Goal: Transaction & Acquisition: Download file/media

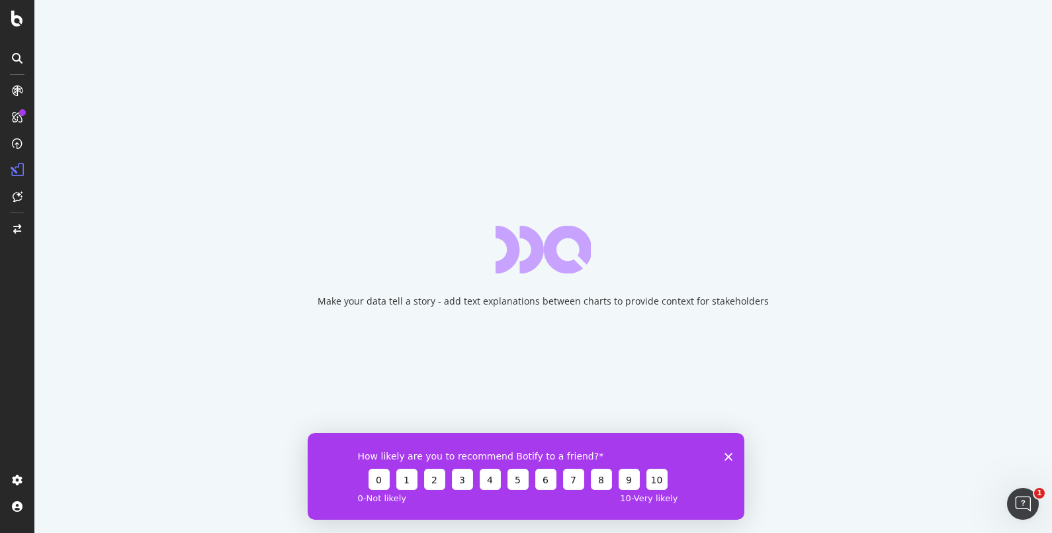
click at [734, 453] on div "How likely are you to recommend Botify to a friend? 0 1 2 3 4 5 6 7 8 9 10 0 - …" at bounding box center [526, 475] width 437 height 87
click at [731, 457] on polygon "Close survey" at bounding box center [728, 456] width 8 height 8
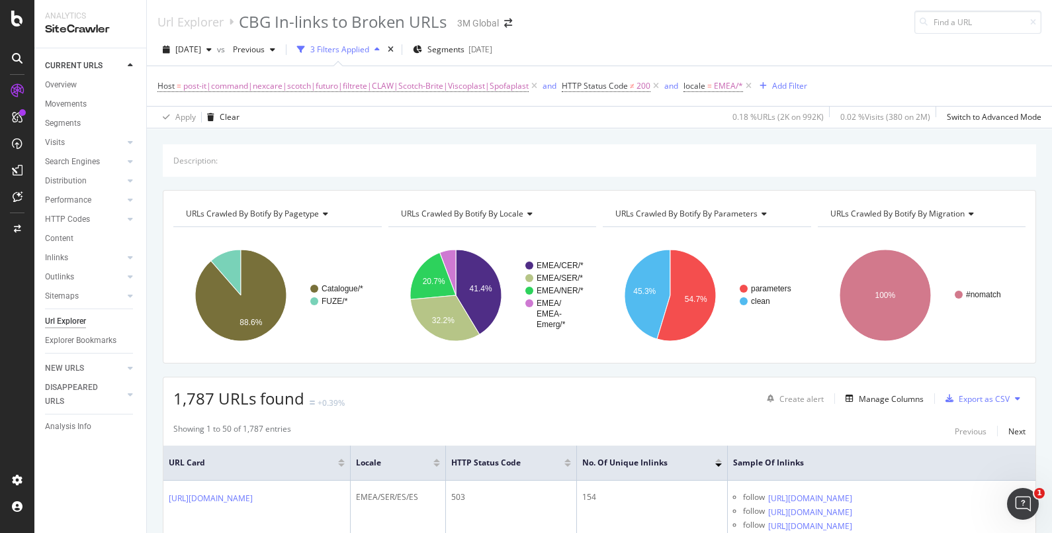
click at [64, 323] on div "Url Explorer" at bounding box center [65, 321] width 41 height 14
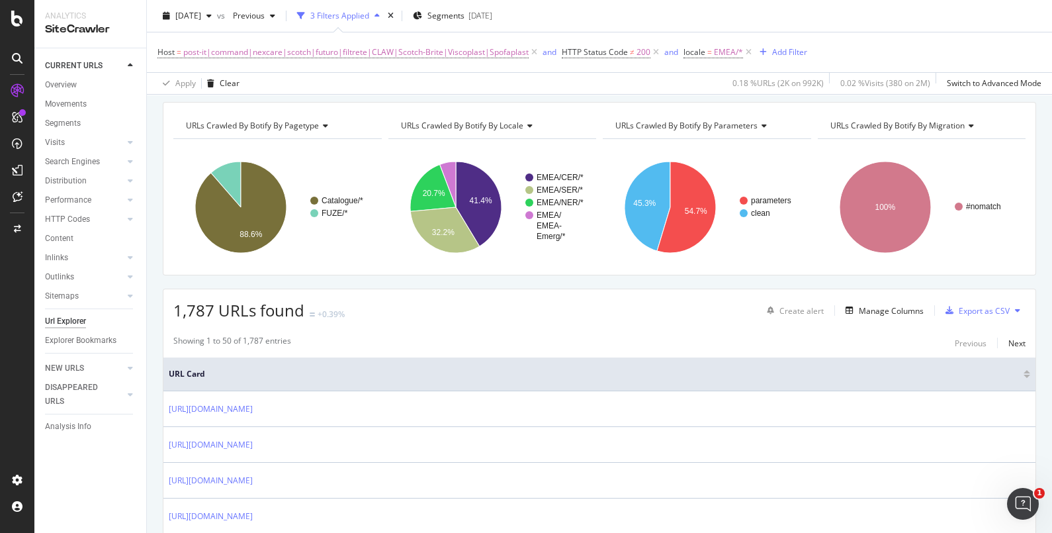
scroll to position [44, 0]
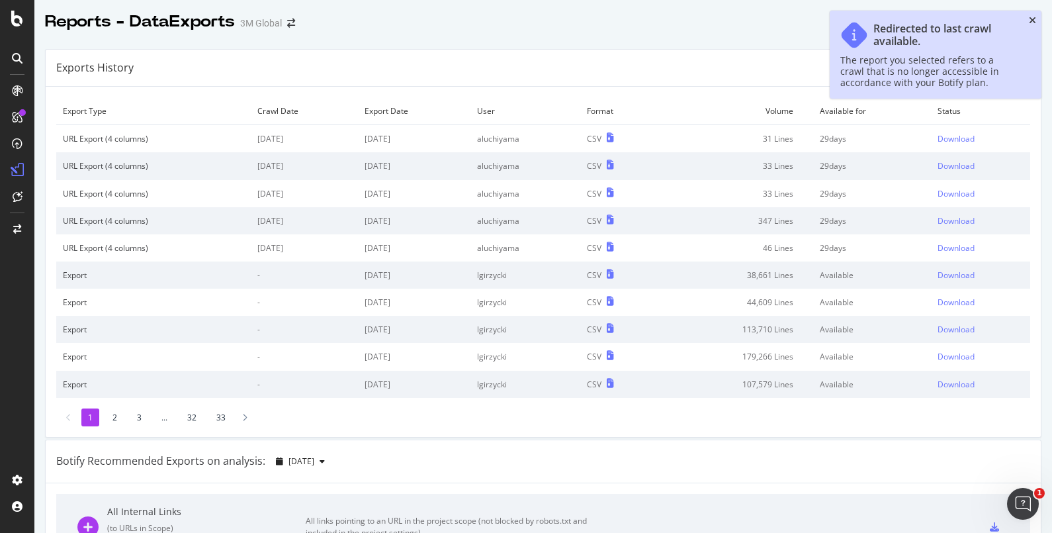
click at [1032, 21] on icon "close toast" at bounding box center [1032, 20] width 7 height 9
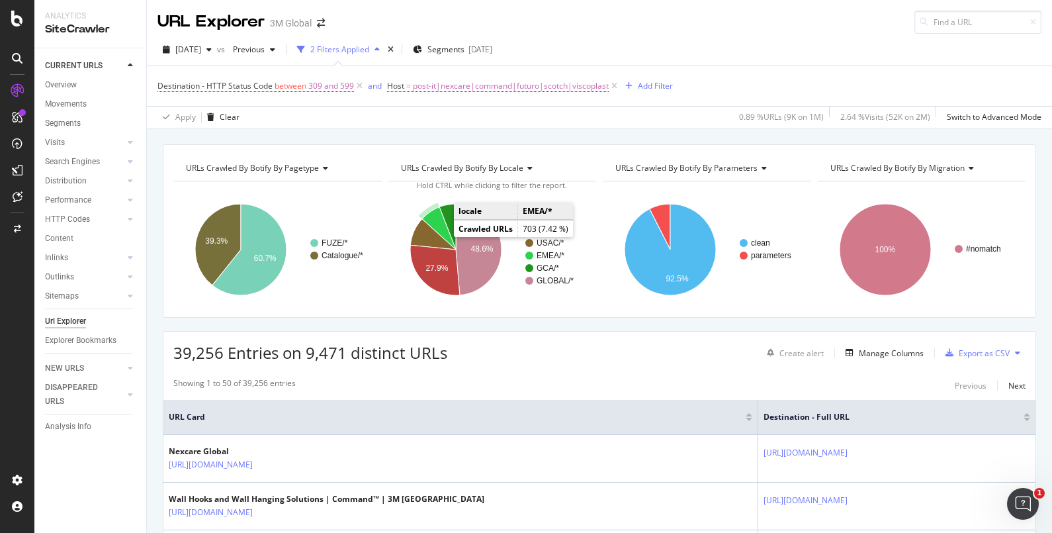
click at [433, 222] on icon "A chart." at bounding box center [438, 228] width 34 height 42
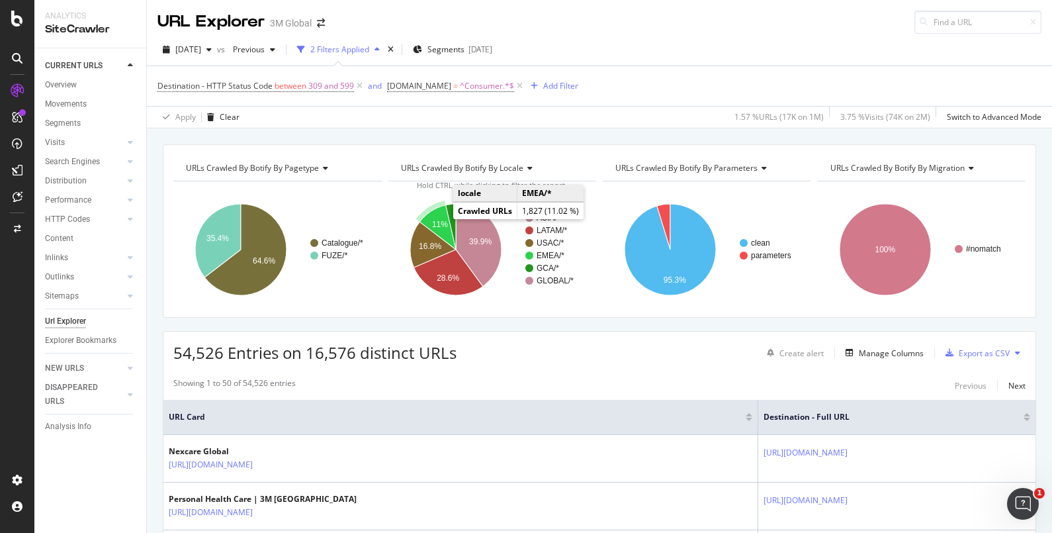
click at [431, 222] on text "11%" at bounding box center [439, 224] width 16 height 9
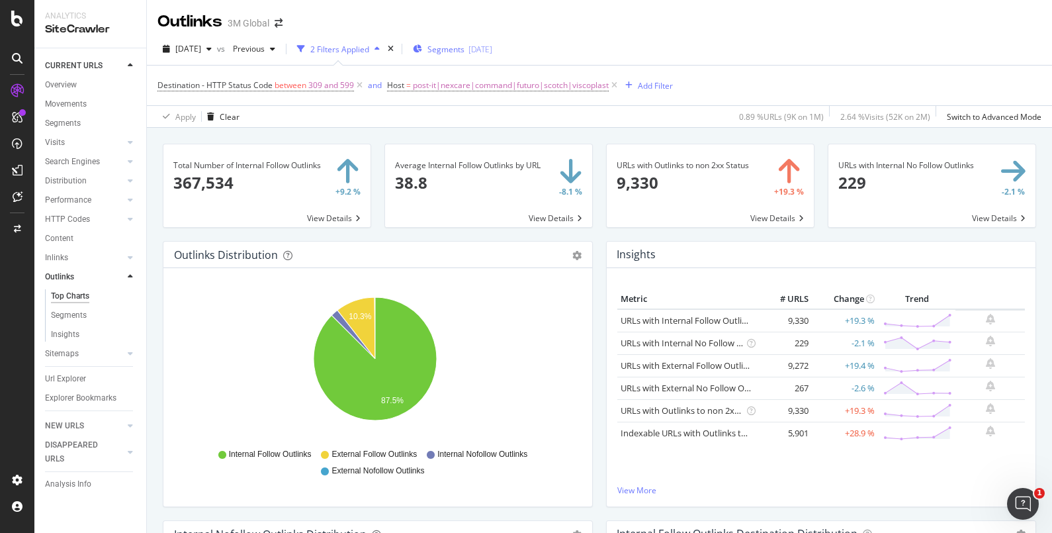
click at [464, 53] on span "Segments" at bounding box center [445, 49] width 37 height 11
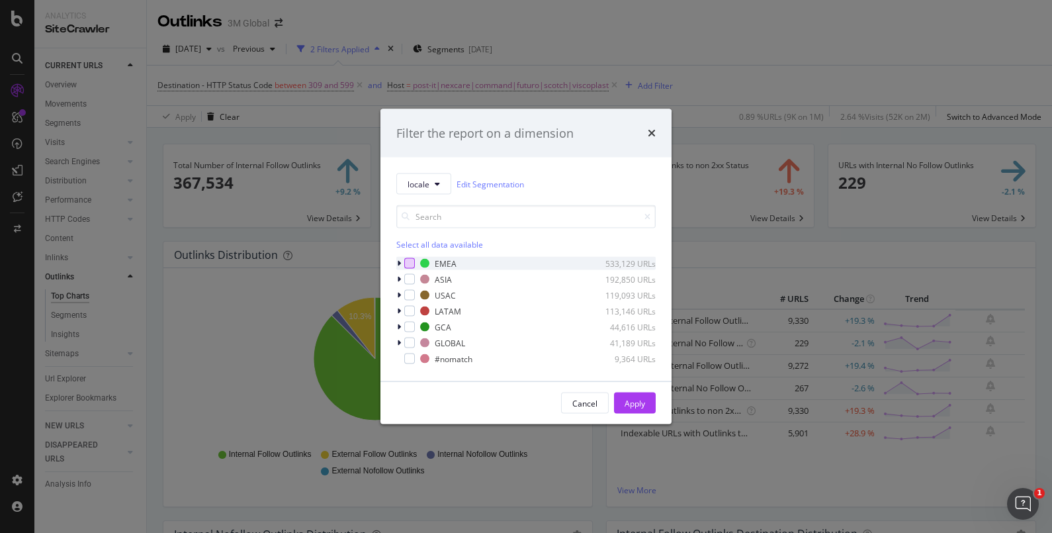
click at [408, 263] on div "modal" at bounding box center [409, 263] width 11 height 11
click at [646, 400] on button "Apply" at bounding box center [635, 402] width 42 height 21
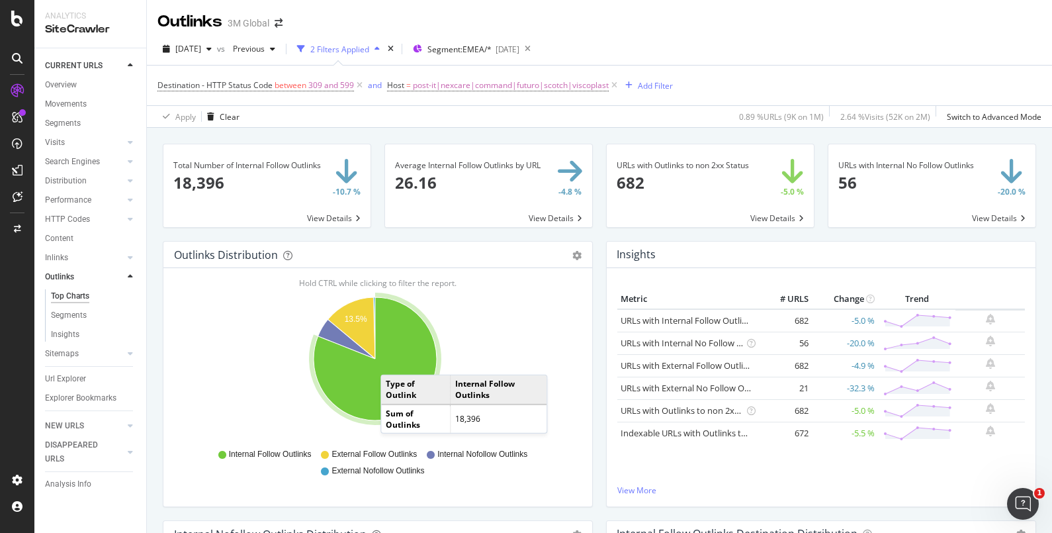
click at [394, 361] on icon "A chart." at bounding box center [375, 358] width 123 height 123
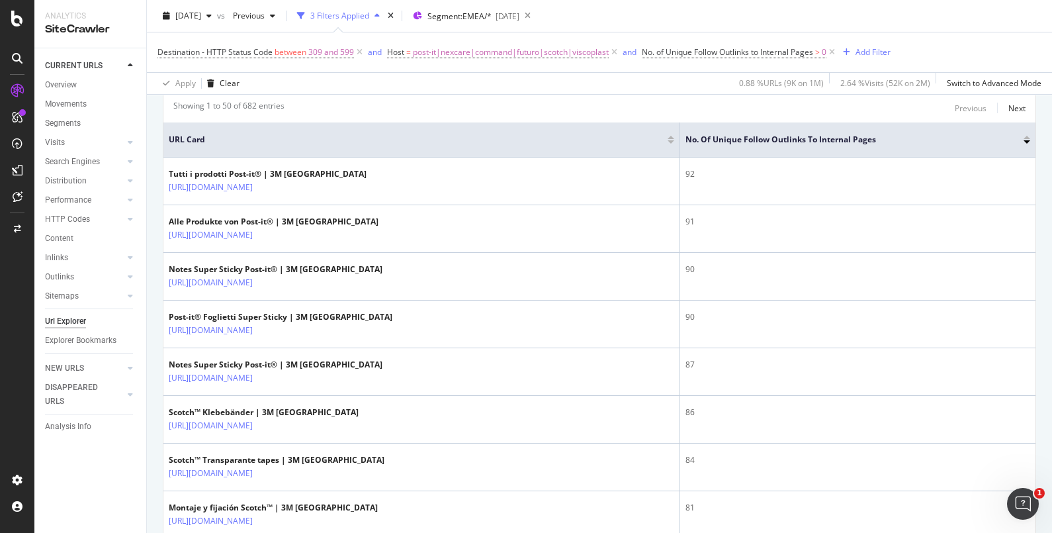
scroll to position [282, 0]
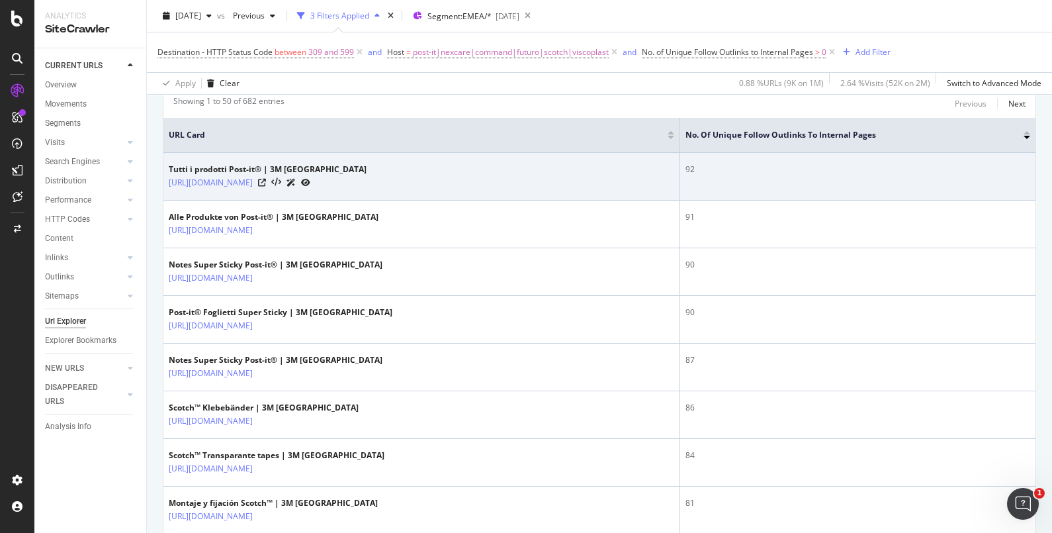
click at [868, 173] on div "92" at bounding box center [857, 169] width 345 height 12
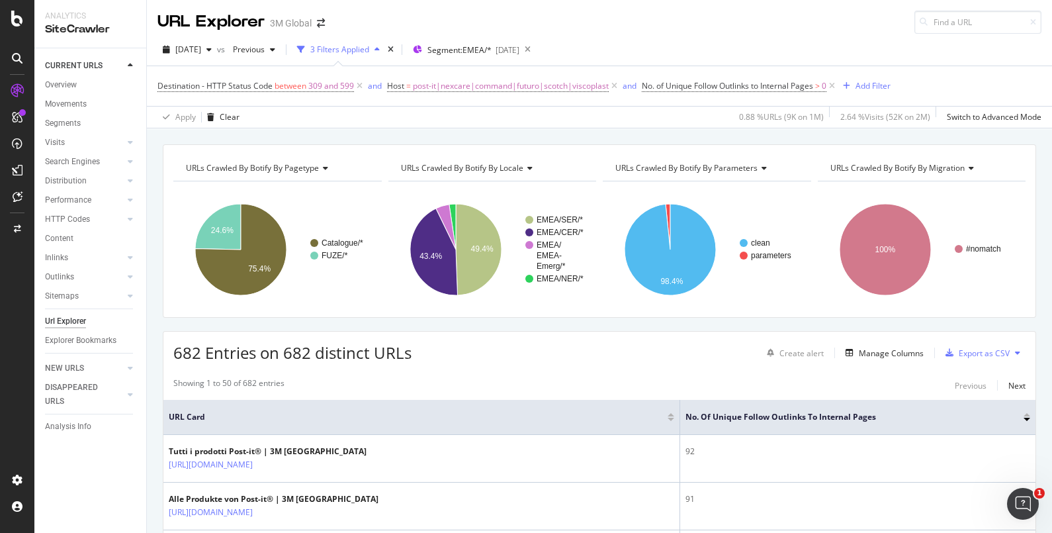
scroll to position [198, 0]
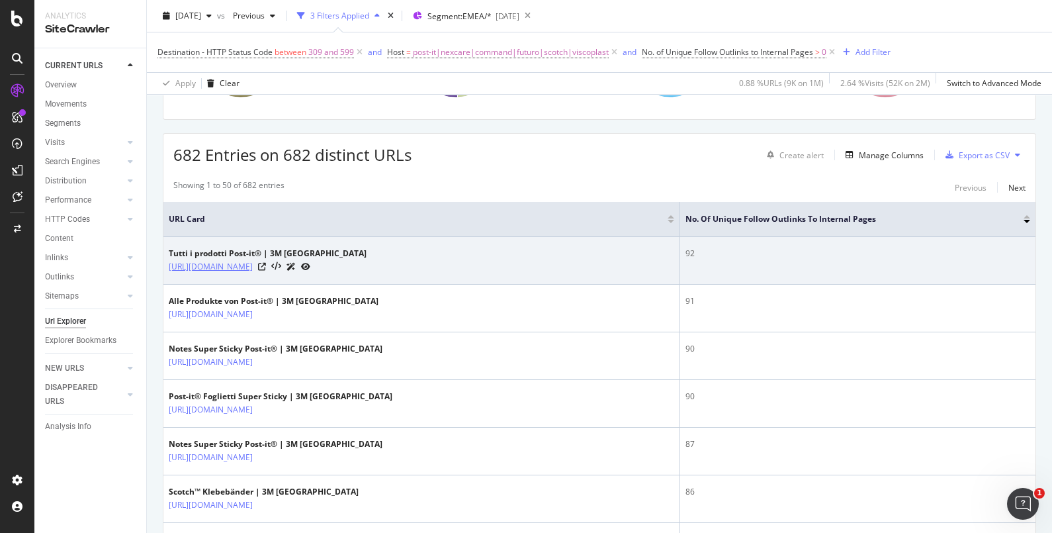
click at [253, 266] on link "https://post-it.3mitalia.it/3M/it_IT/p/" at bounding box center [211, 266] width 84 height 13
click at [266, 267] on icon at bounding box center [262, 267] width 8 height 8
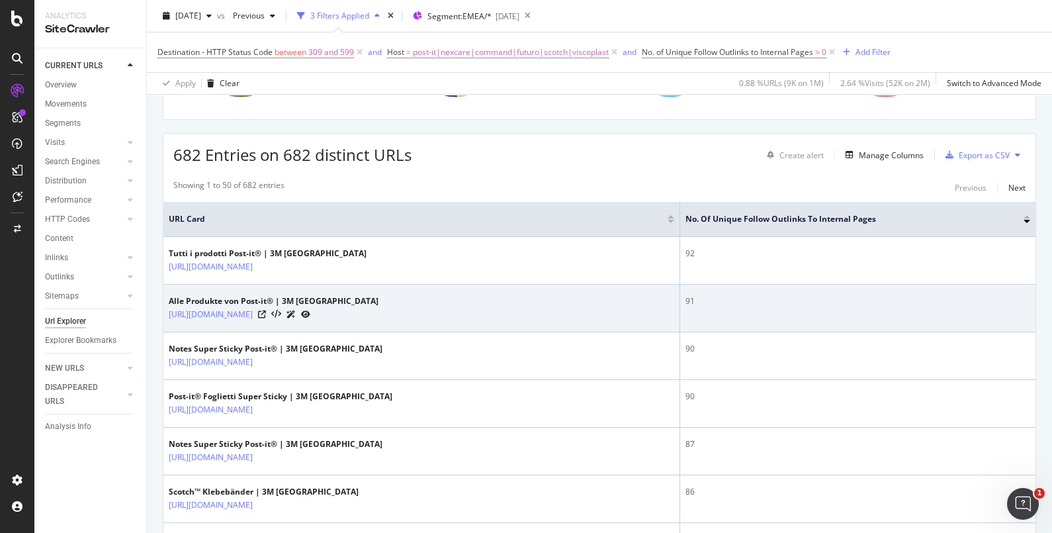
scroll to position [0, 0]
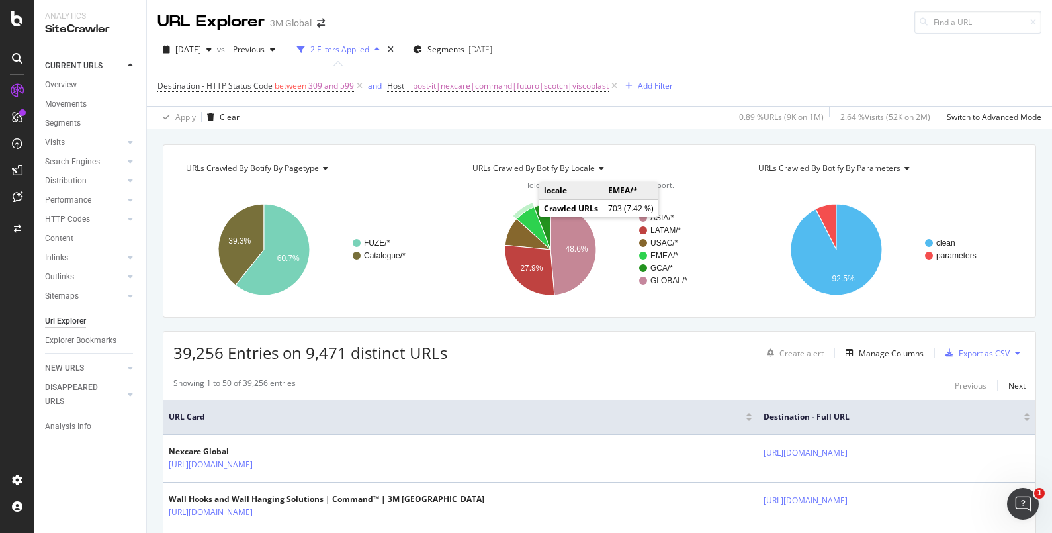
click at [529, 226] on icon "A chart." at bounding box center [533, 228] width 34 height 42
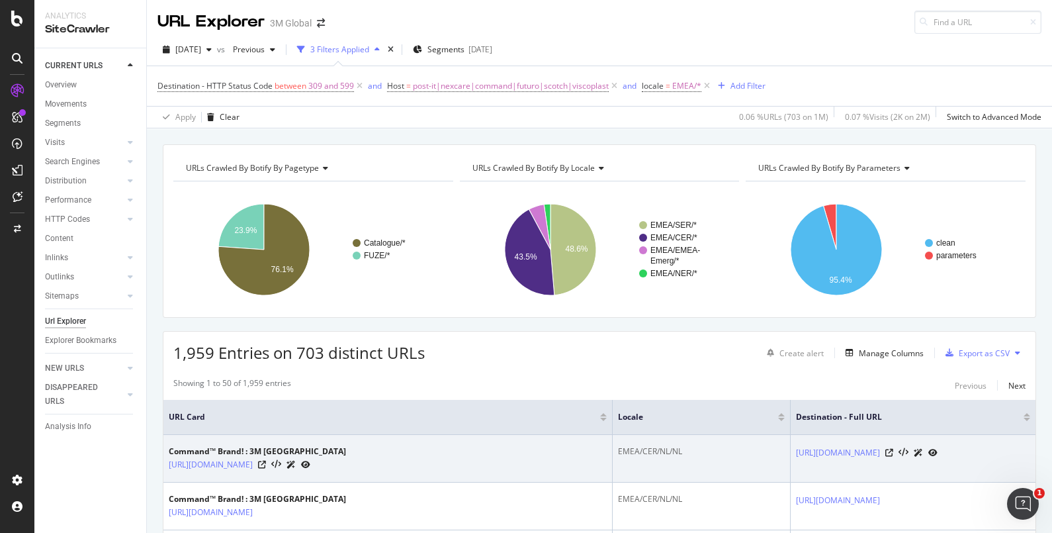
scroll to position [30, 0]
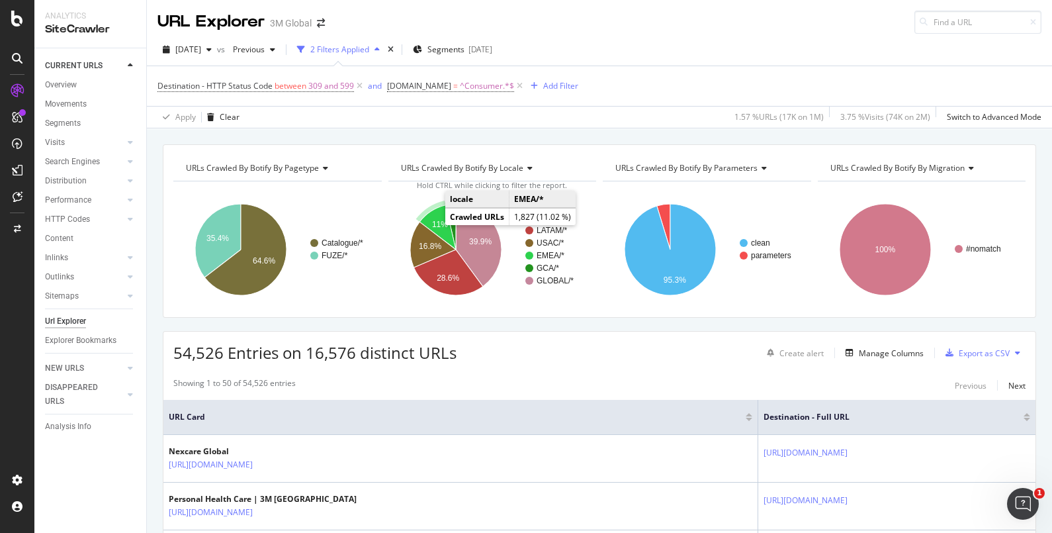
click at [433, 221] on text "11%" at bounding box center [439, 224] width 16 height 9
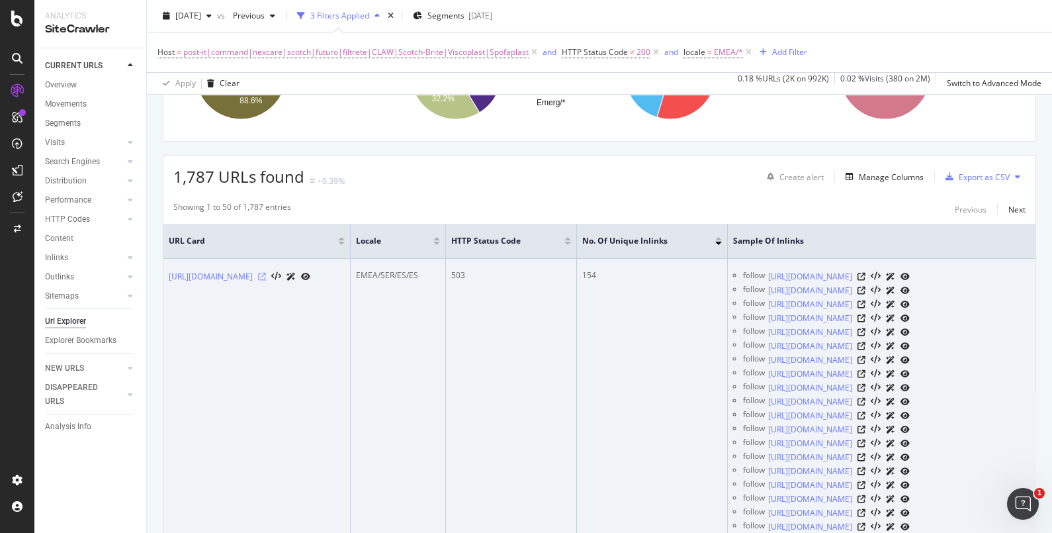
click at [266, 277] on icon at bounding box center [262, 277] width 8 height 8
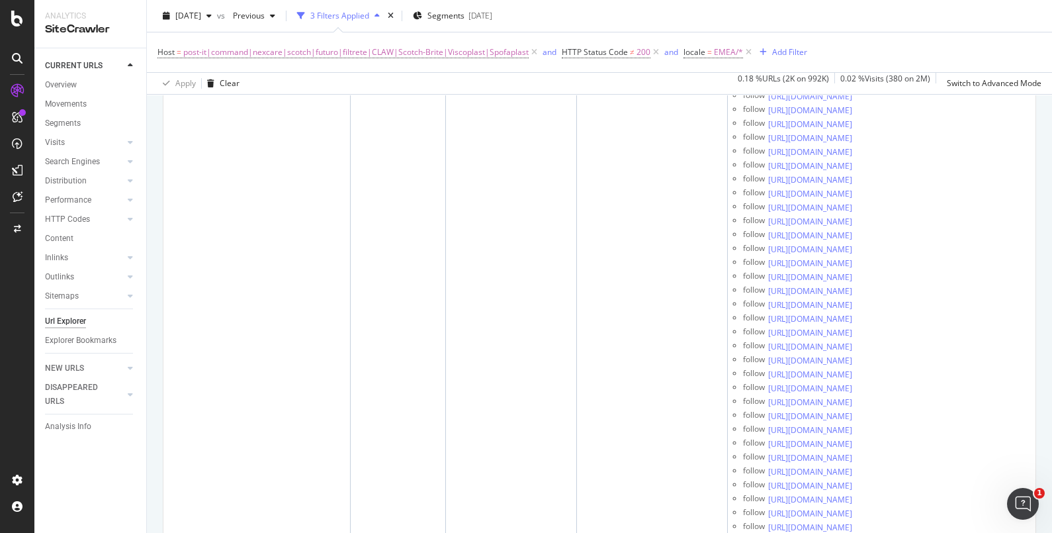
scroll to position [0, 108]
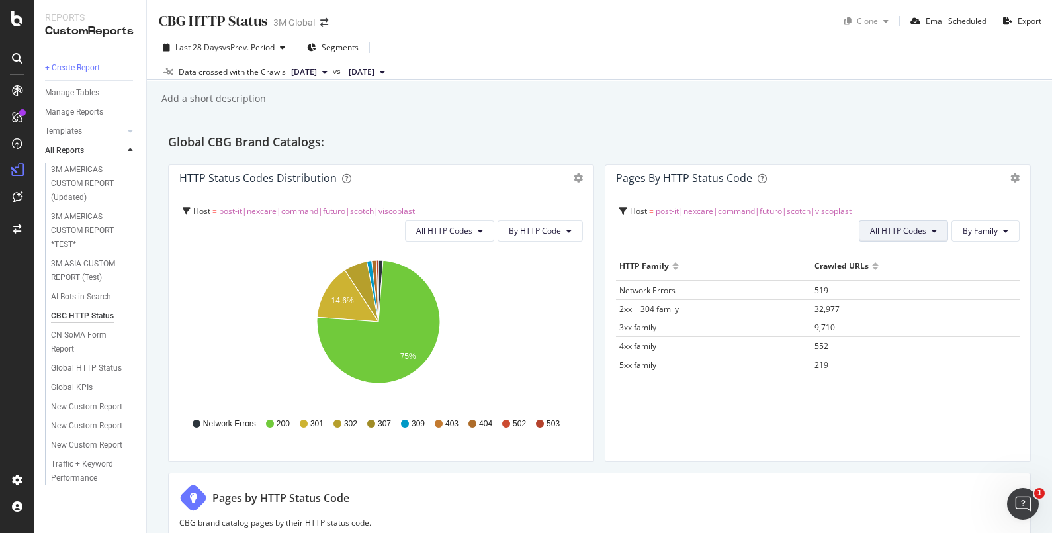
click at [918, 227] on button "All HTTP Codes" at bounding box center [903, 230] width 89 height 21
click at [898, 302] on span "Bad HTTP Codes" at bounding box center [892, 306] width 67 height 12
click at [456, 235] on span "All HTTP Codes" at bounding box center [444, 230] width 56 height 11
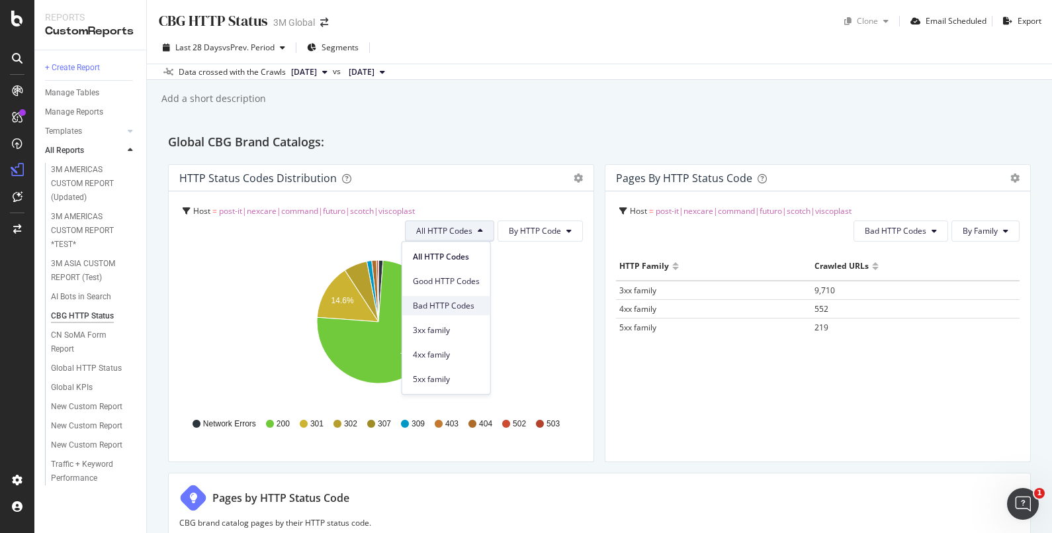
click at [448, 306] on span "Bad HTTP Codes" at bounding box center [446, 306] width 67 height 12
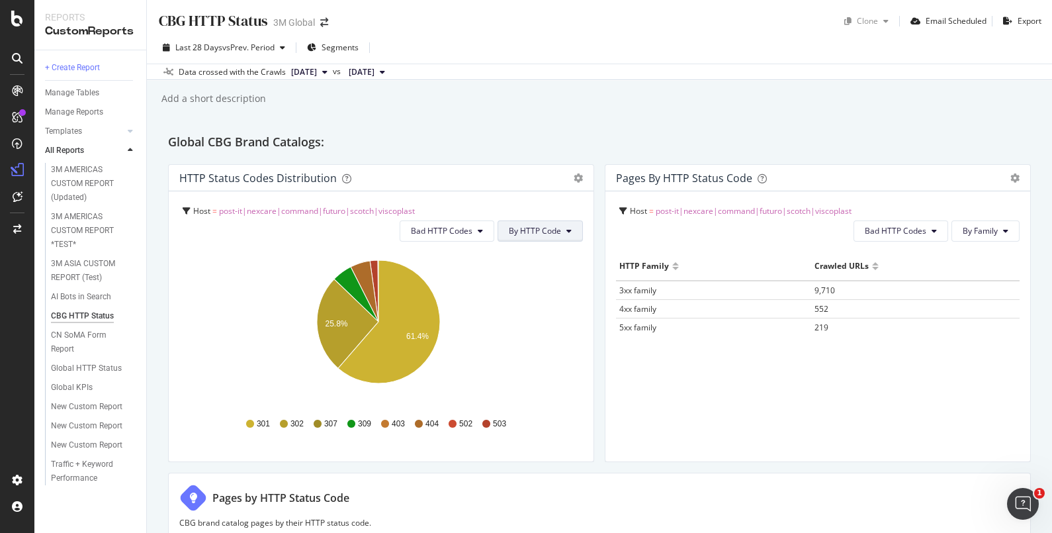
click at [549, 234] on span "By HTTP Code" at bounding box center [535, 230] width 52 height 11
click at [337, 48] on span "Segments" at bounding box center [339, 47] width 37 height 11
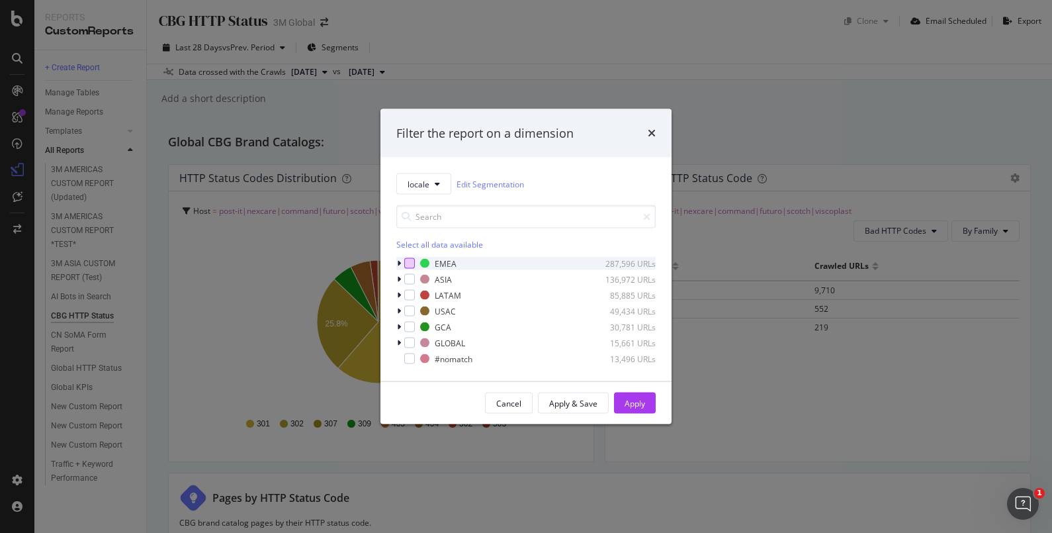
click at [408, 263] on div "modal" at bounding box center [409, 263] width 11 height 11
click at [635, 400] on div "Apply" at bounding box center [634, 402] width 21 height 11
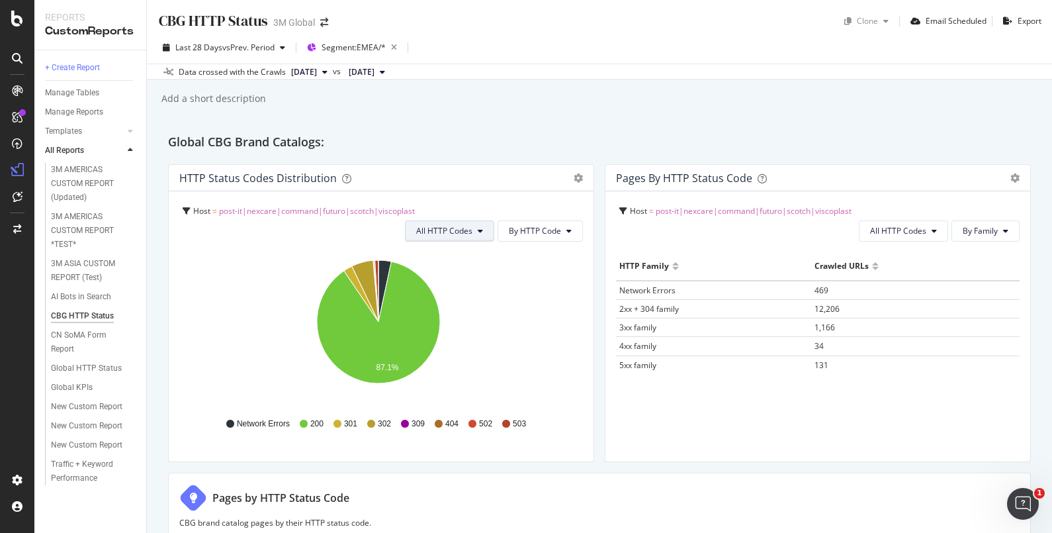
click at [470, 232] on button "All HTTP Codes" at bounding box center [449, 230] width 89 height 21
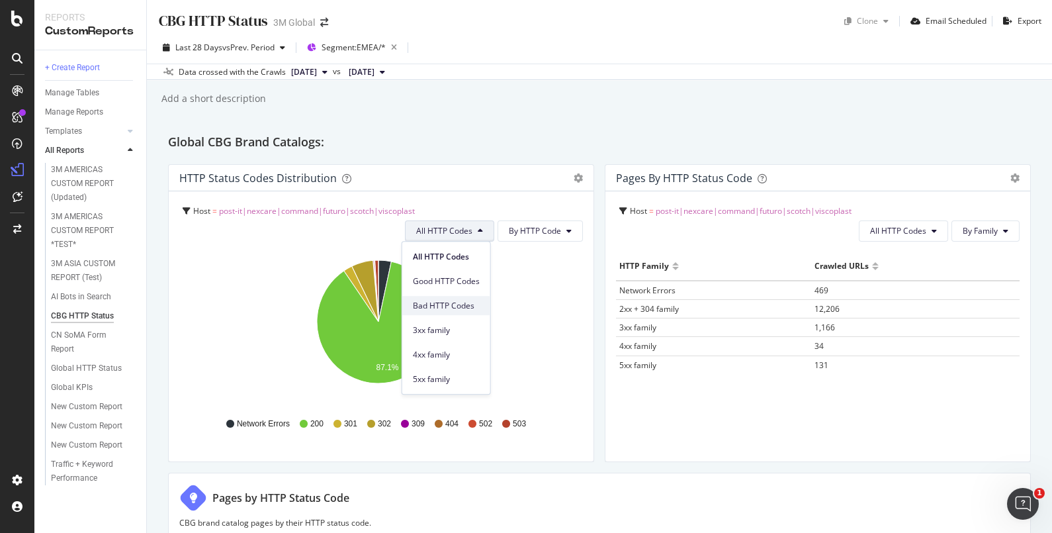
click at [454, 307] on span "Bad HTTP Codes" at bounding box center [446, 306] width 67 height 12
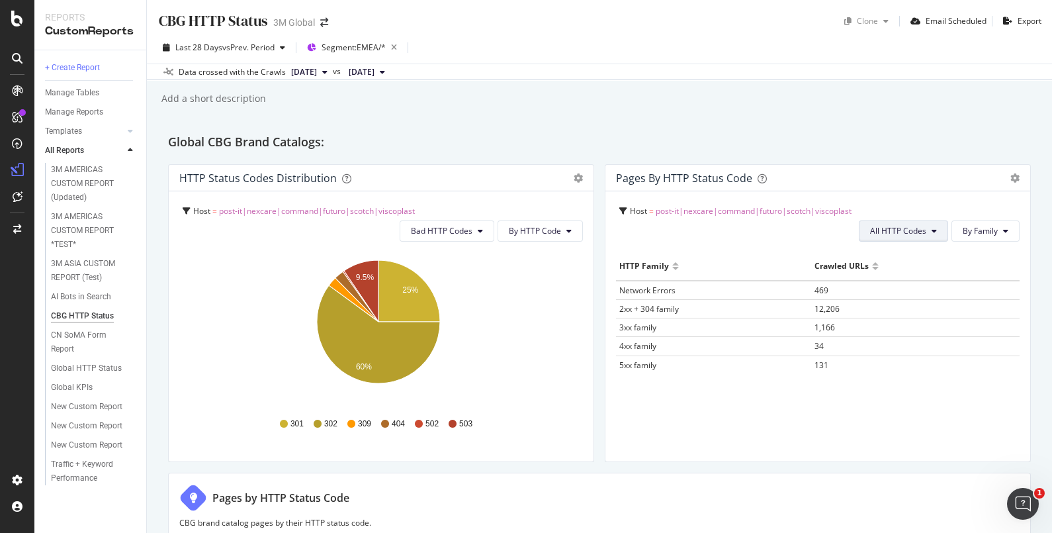
click at [910, 232] on span "All HTTP Codes" at bounding box center [898, 230] width 56 height 11
click at [898, 305] on span "Bad HTTP Codes" at bounding box center [892, 306] width 67 height 12
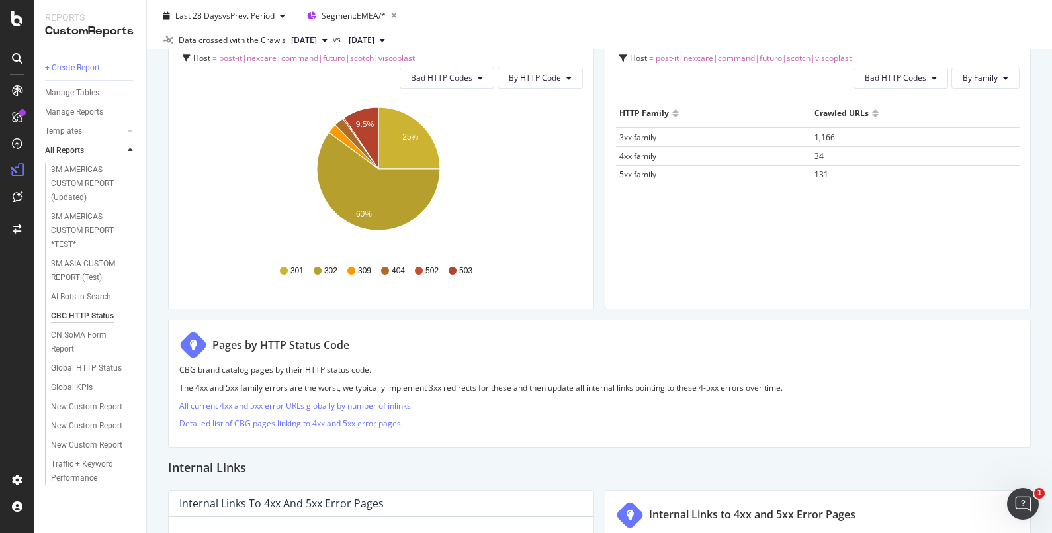
scroll to position [208, 0]
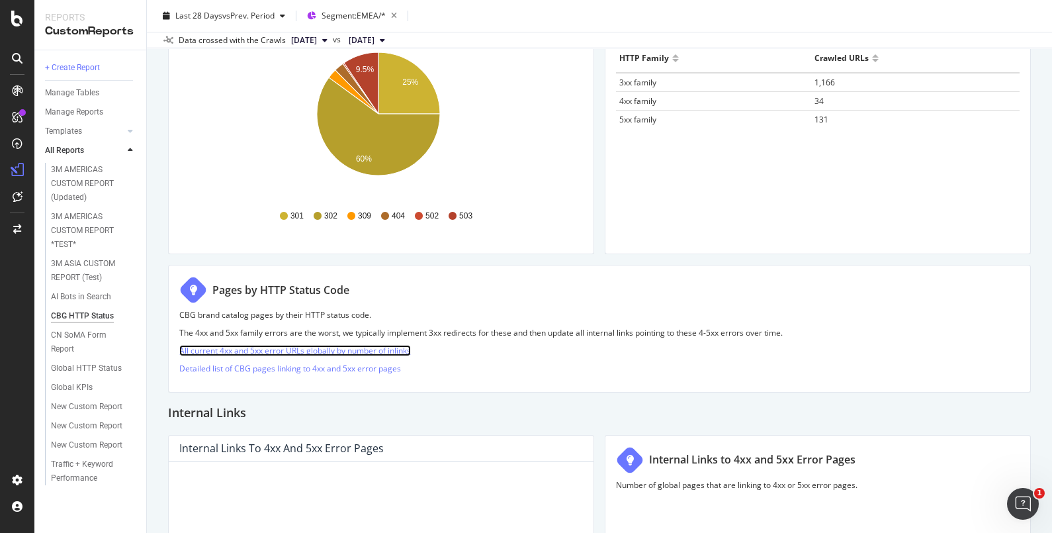
click at [343, 347] on link "All current 4xx and 5xx error URLs globally by number of inlinks" at bounding box center [295, 350] width 232 height 11
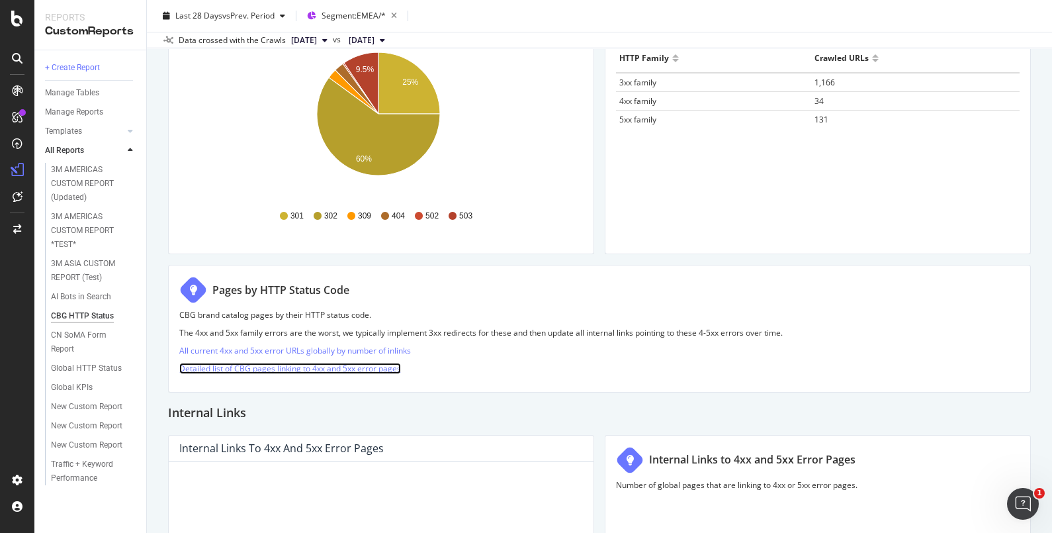
click at [291, 370] on link "Detailed list of CBG pages linking to 4xx and 5xx error pages" at bounding box center [290, 368] width 222 height 11
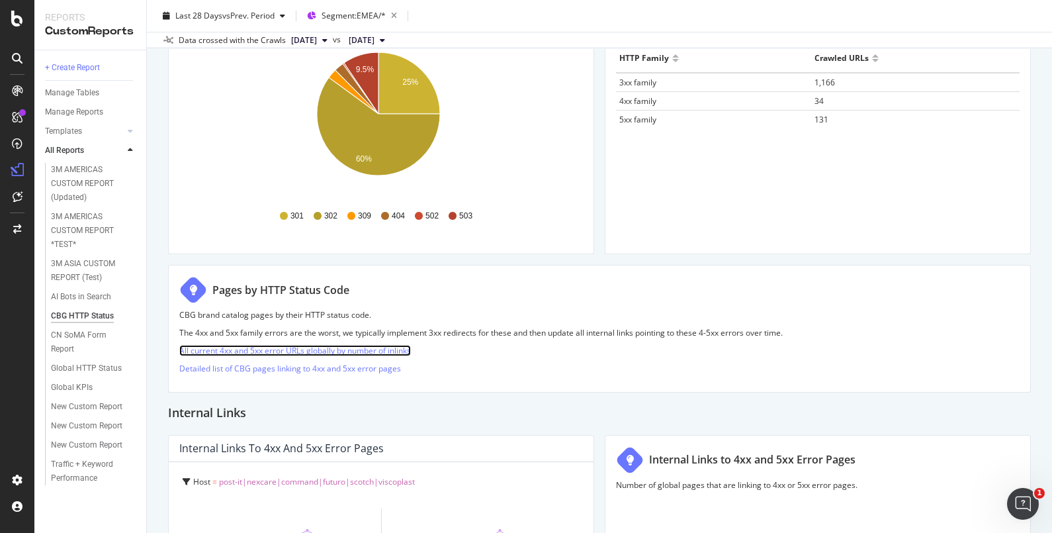
click at [269, 353] on link "All current 4xx and 5xx error URLs globally by number of inlinks" at bounding box center [295, 350] width 232 height 11
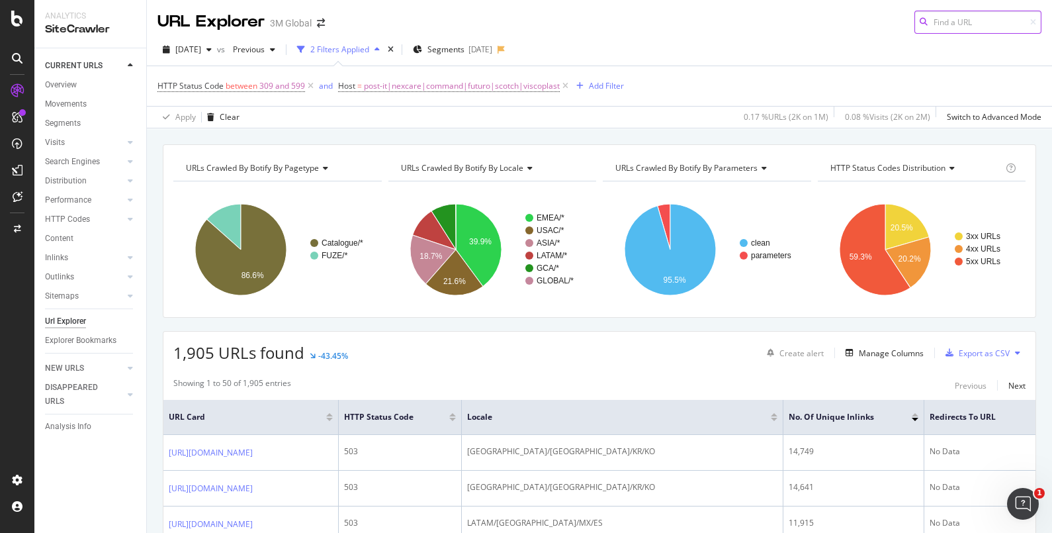
scroll to position [1, 0]
click at [596, 86] on div "Add Filter" at bounding box center [606, 84] width 35 height 11
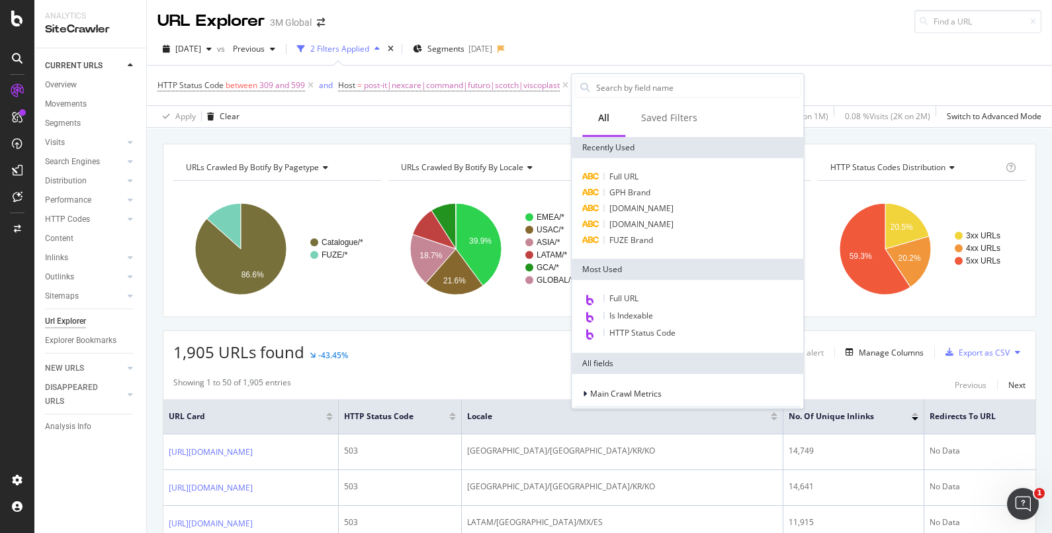
click at [536, 110] on div "Apply Clear 0.17 % URLs ( 2K on 1M ) 0.08 % Visits ( 2K on 2M ) Switch to Advan…" at bounding box center [599, 116] width 905 height 22
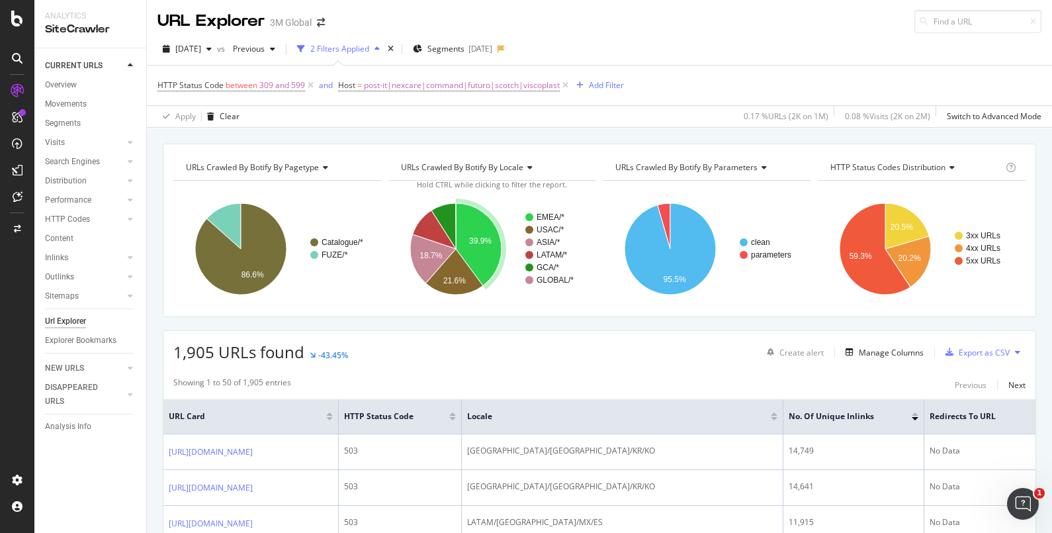
click at [476, 232] on icon "A chart." at bounding box center [479, 244] width 46 height 83
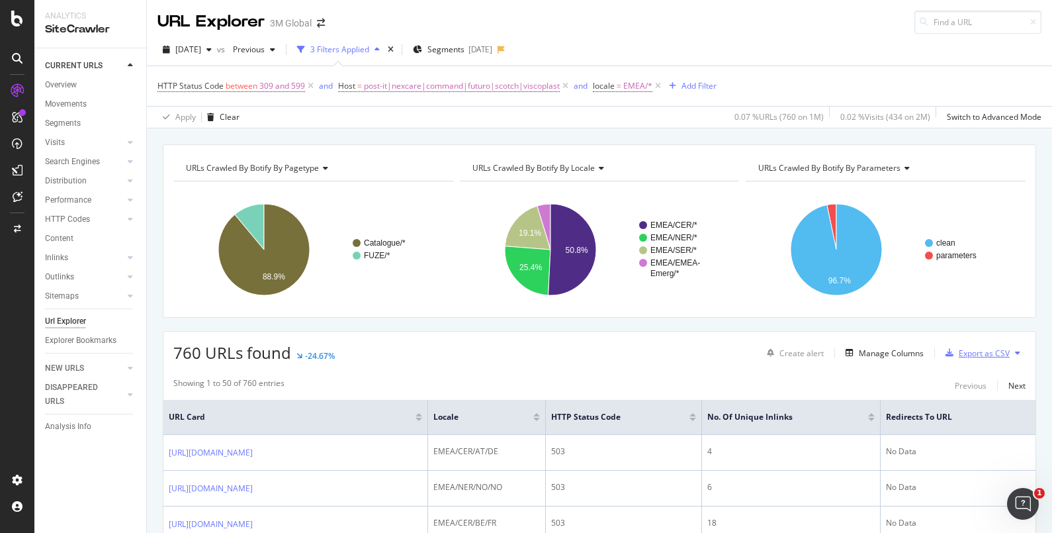
click at [984, 353] on div "Export as CSV" at bounding box center [984, 352] width 51 height 11
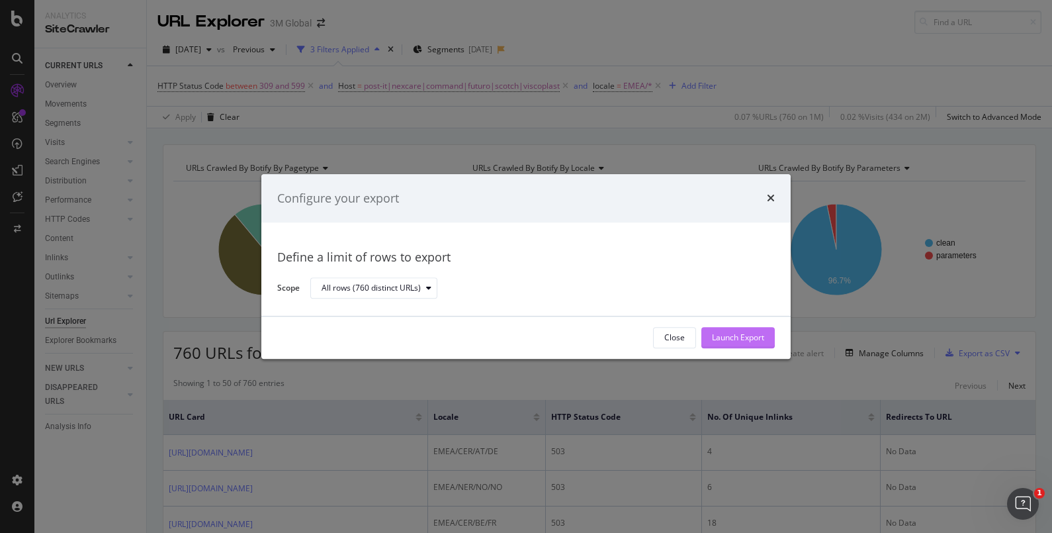
click at [771, 339] on button "Launch Export" at bounding box center [737, 337] width 73 height 21
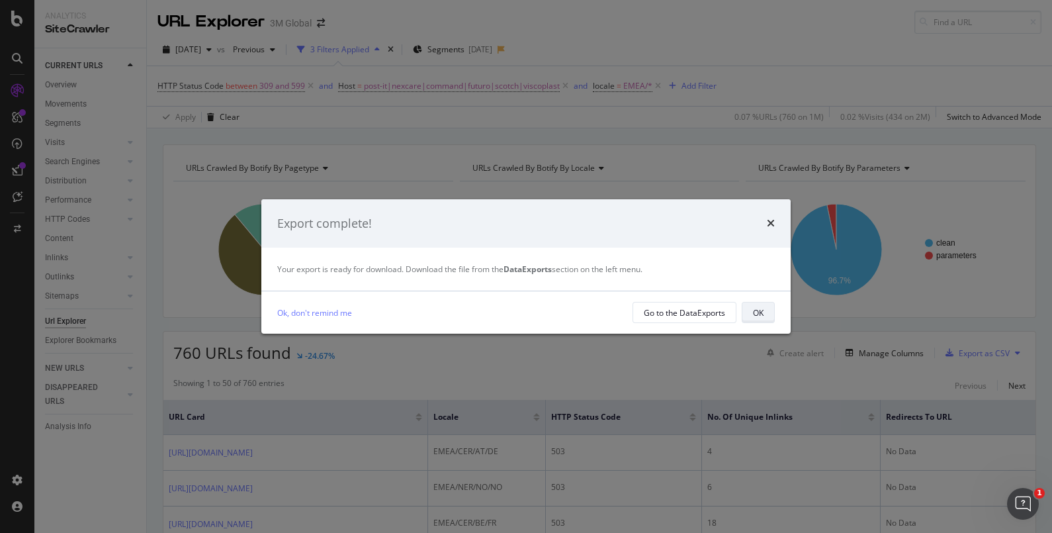
click at [759, 308] on div "OK" at bounding box center [758, 312] width 11 height 11
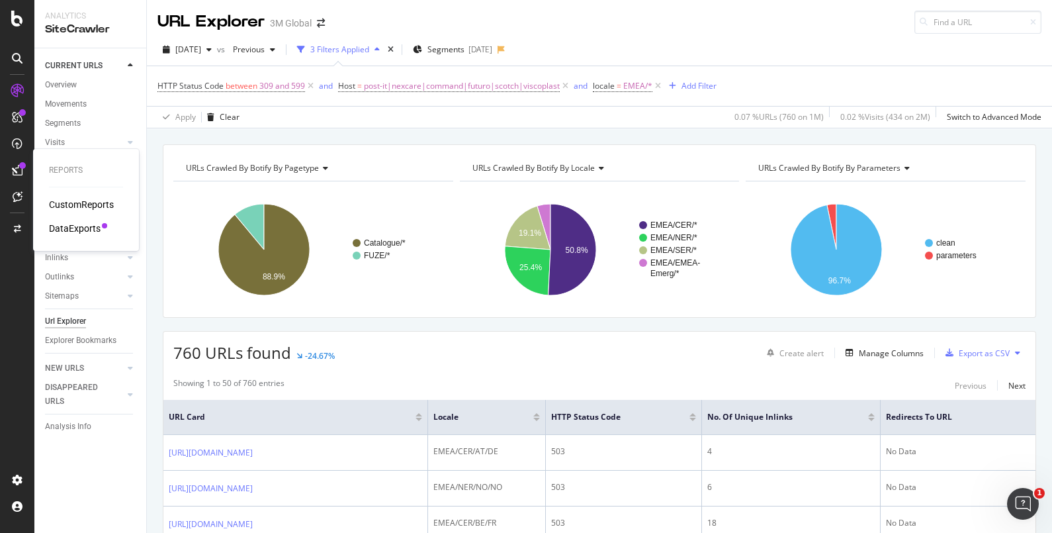
click at [82, 225] on div "DataExports" at bounding box center [75, 228] width 52 height 13
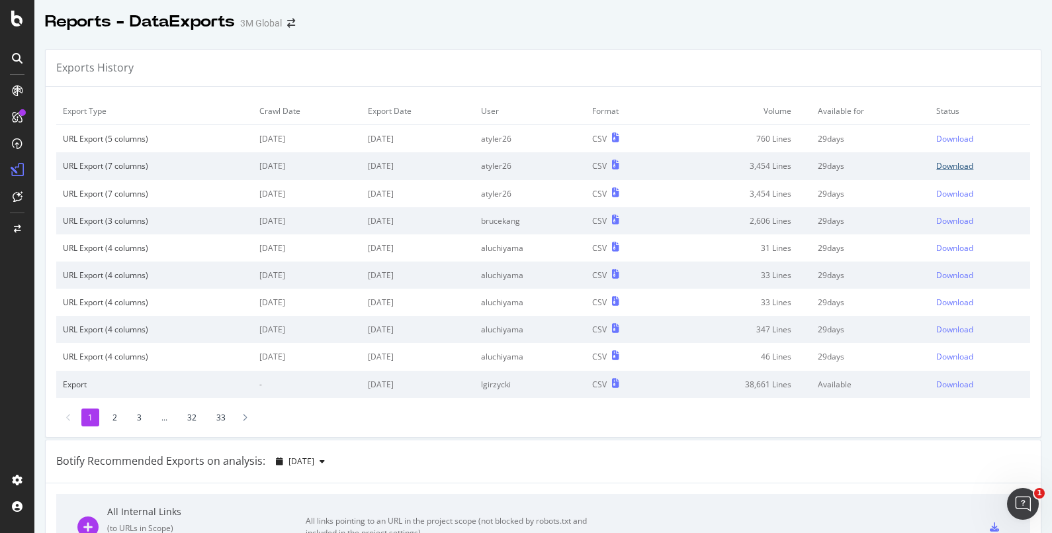
click at [936, 165] on div "Download" at bounding box center [954, 165] width 37 height 11
click at [936, 139] on div "Download" at bounding box center [954, 138] width 37 height 11
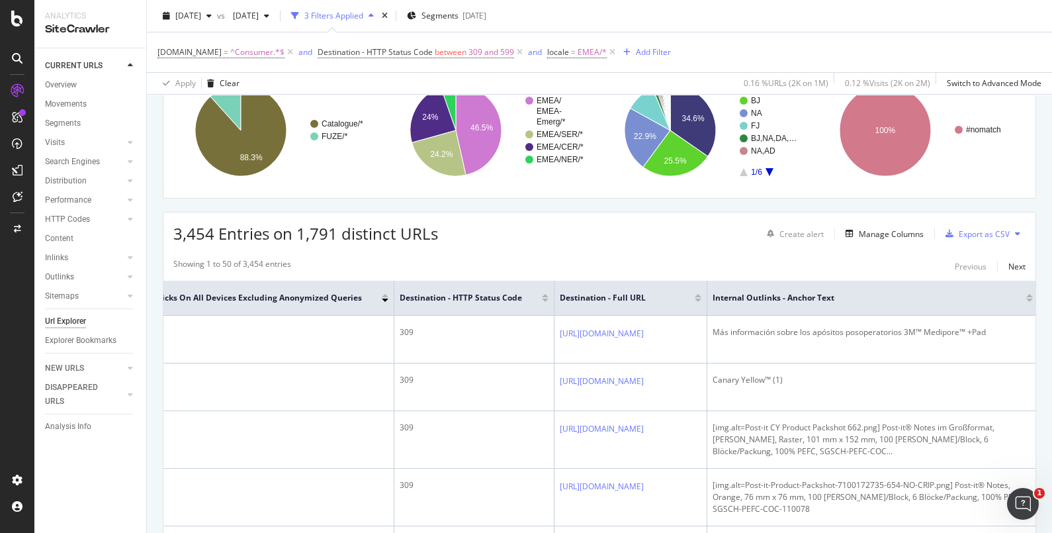
scroll to position [0, 593]
click at [965, 234] on div "Export as CSV" at bounding box center [984, 233] width 51 height 11
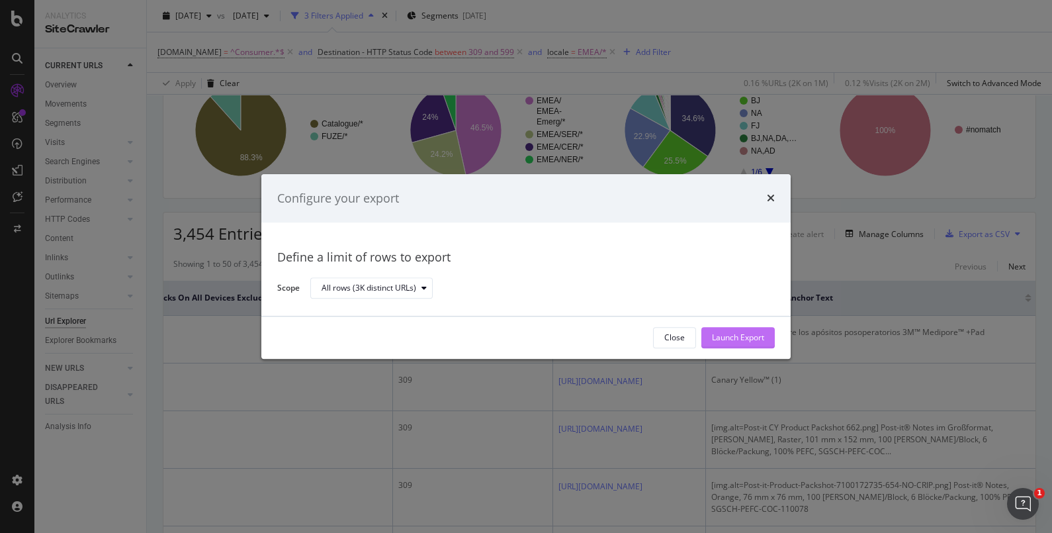
click at [716, 329] on div "Launch Export" at bounding box center [738, 337] width 52 height 20
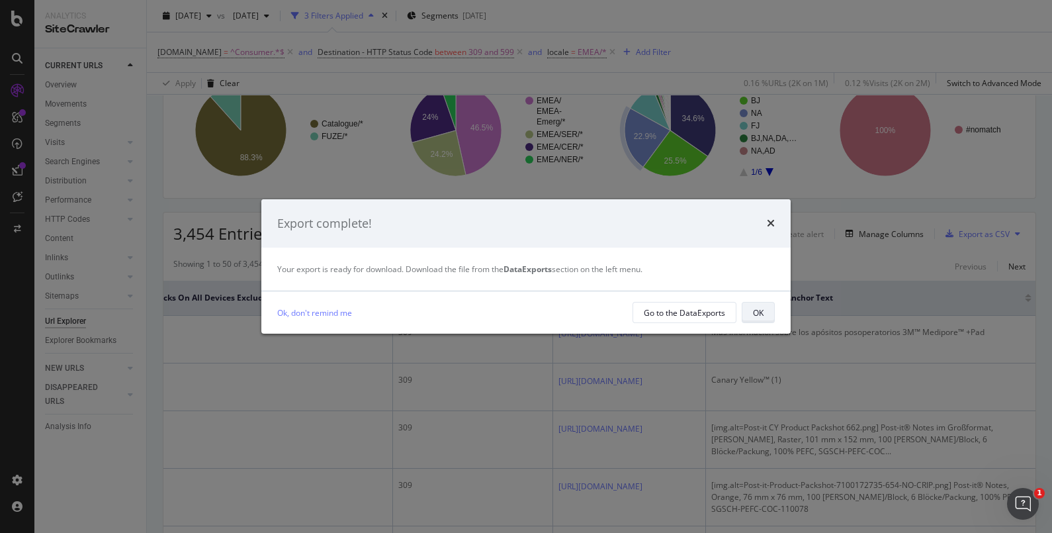
click at [753, 315] on div "OK" at bounding box center [758, 312] width 11 height 11
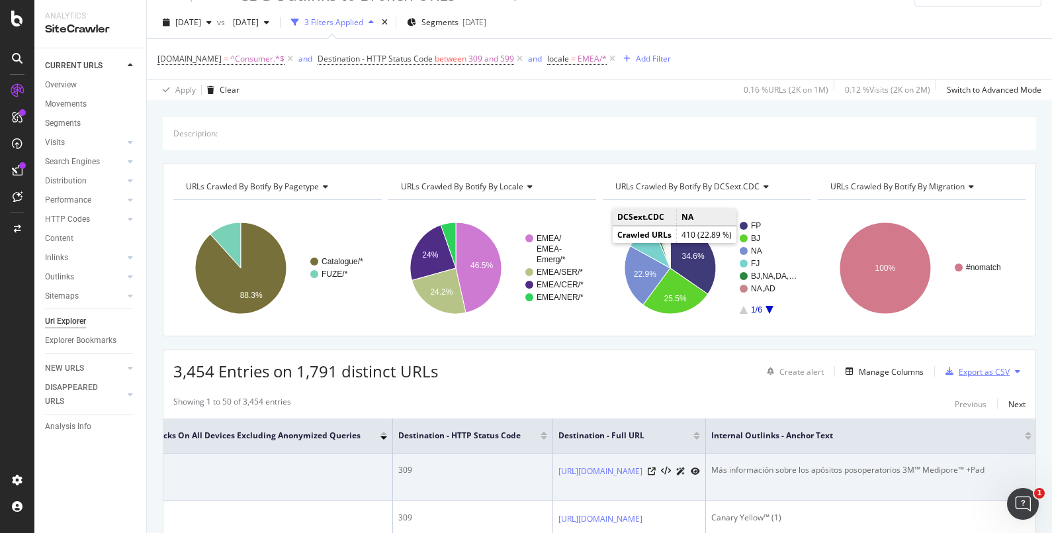
scroll to position [11, 0]
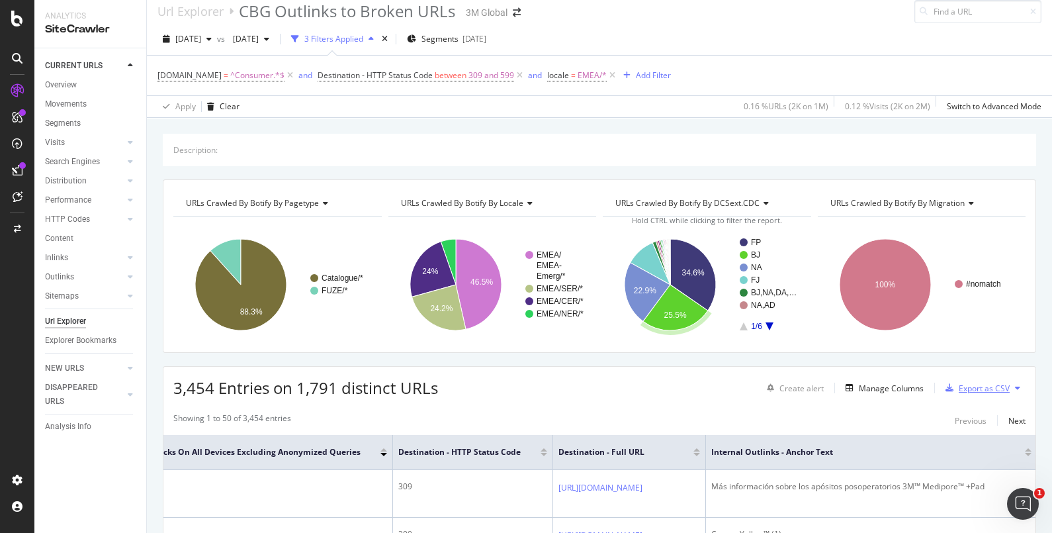
click at [975, 386] on div "Export as CSV" at bounding box center [984, 387] width 51 height 11
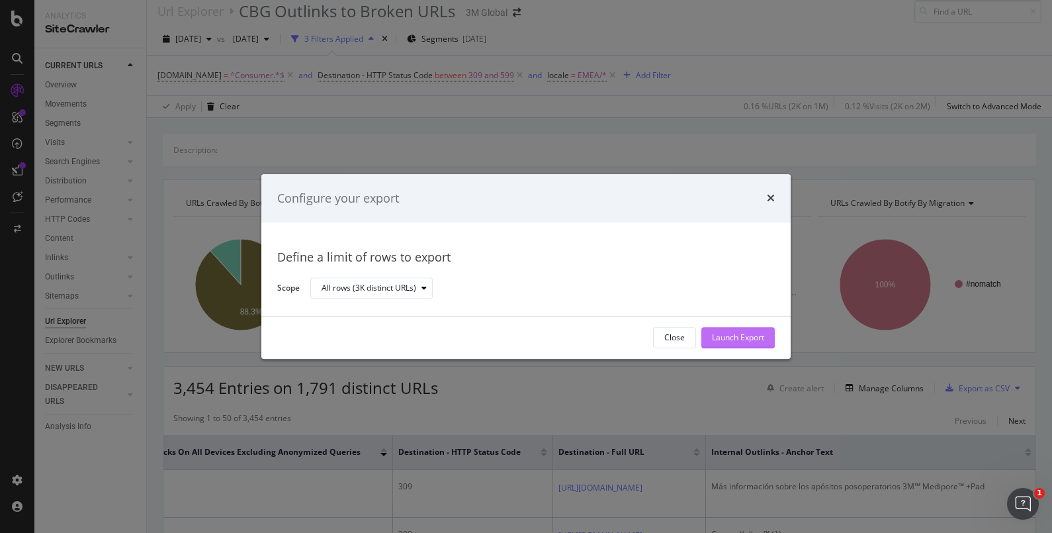
click at [755, 339] on div "Launch Export" at bounding box center [738, 337] width 52 height 11
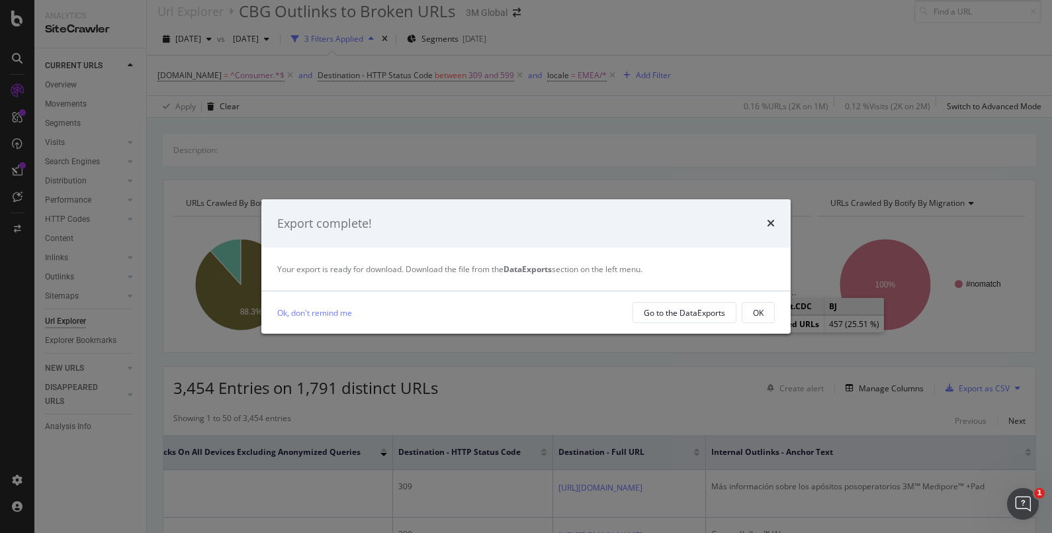
click at [20, 125] on div "Export complete! Your export is ready for download. Download the file from the …" at bounding box center [526, 266] width 1052 height 533
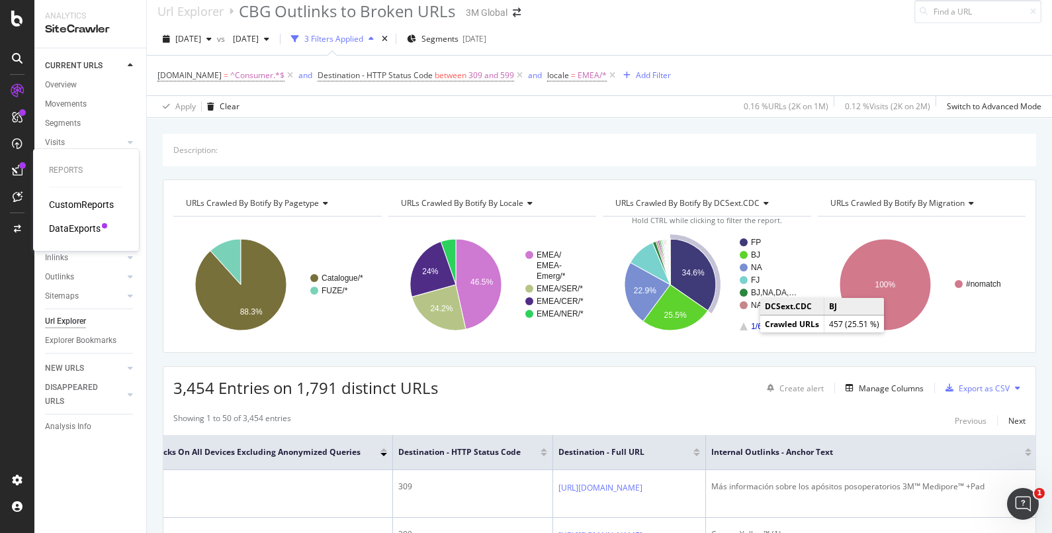
click at [90, 225] on div "DataExports" at bounding box center [75, 228] width 52 height 13
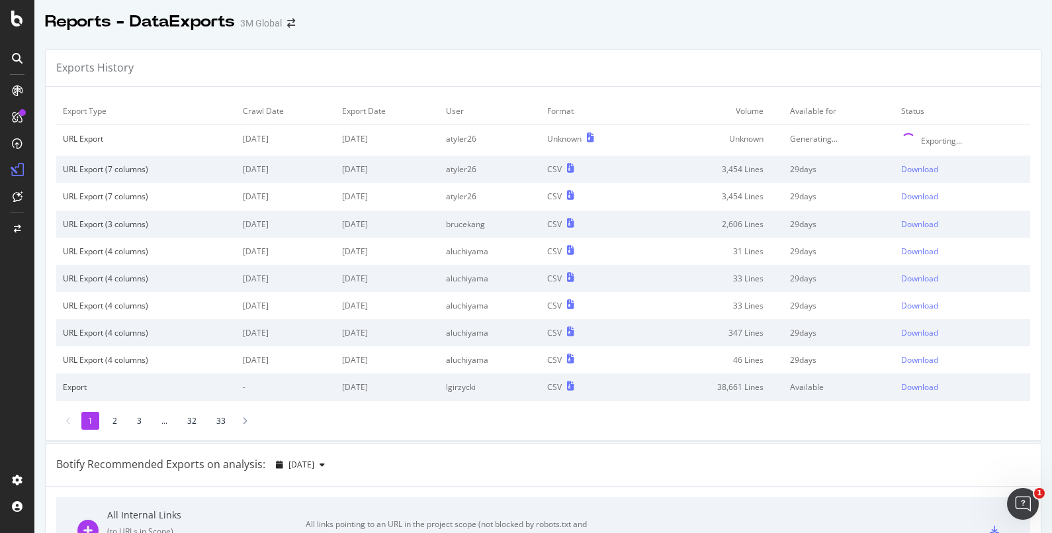
click at [816, 163] on td "29 days" at bounding box center [838, 168] width 111 height 27
